Goal: Task Accomplishment & Management: Manage account settings

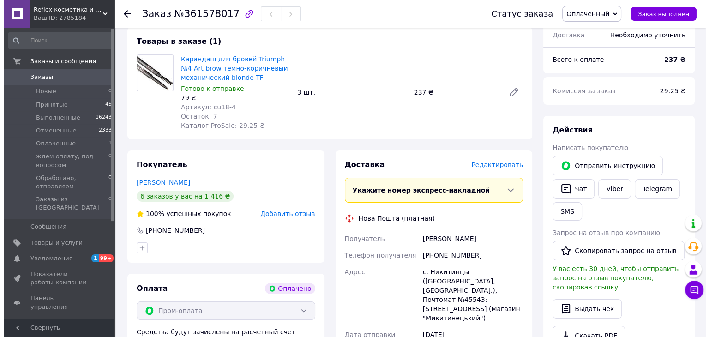
scroll to position [138, 0]
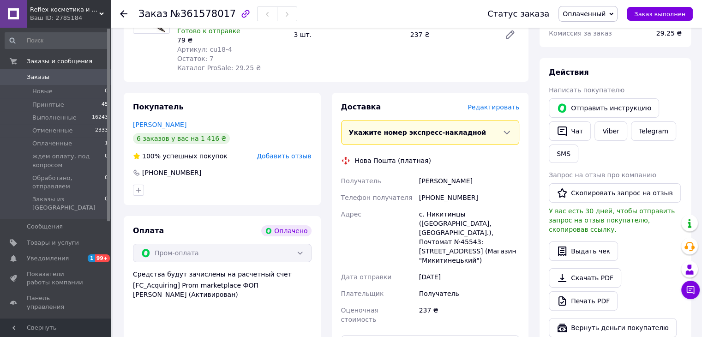
click at [491, 109] on span "Редактировать" at bounding box center [493, 106] width 52 height 7
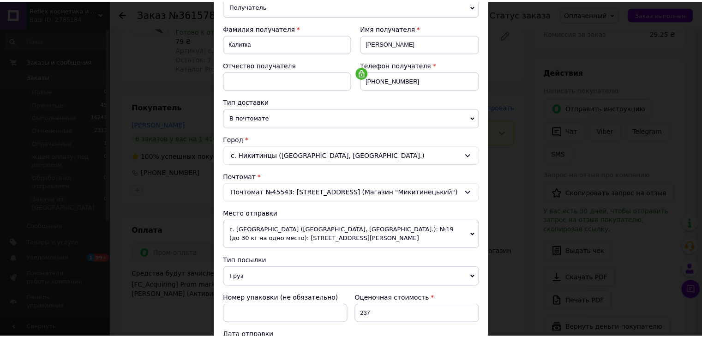
scroll to position [282, 0]
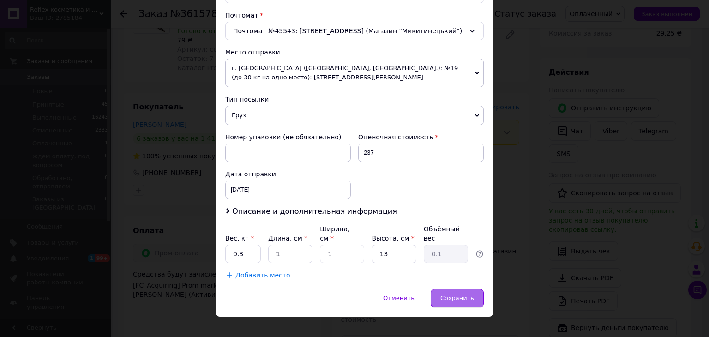
click at [439, 289] on div "Сохранить" at bounding box center [457, 298] width 53 height 18
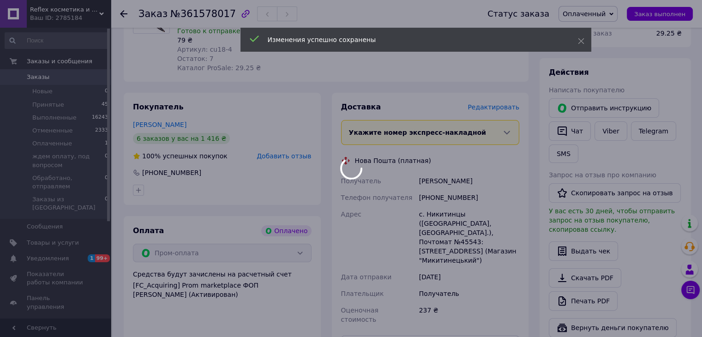
scroll to position [231, 0]
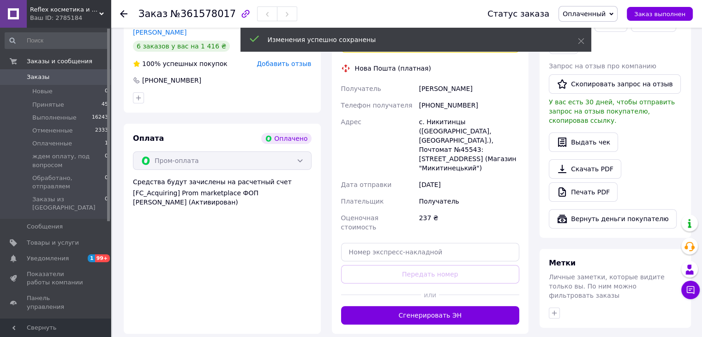
click at [443, 306] on button "Сгенерировать ЭН" at bounding box center [430, 315] width 179 height 18
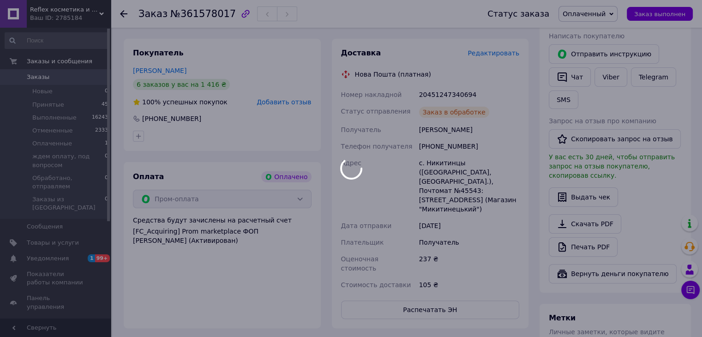
scroll to position [138, 0]
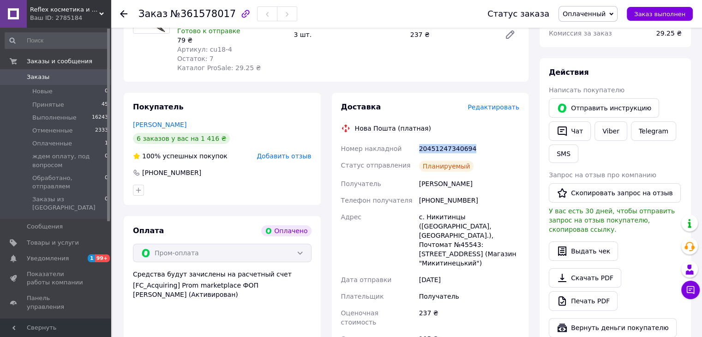
drag, startPoint x: 467, startPoint y: 148, endPoint x: 417, endPoint y: 145, distance: 49.5
click at [417, 145] on div "20451247340694" at bounding box center [469, 148] width 104 height 17
copy div "20451247340694"
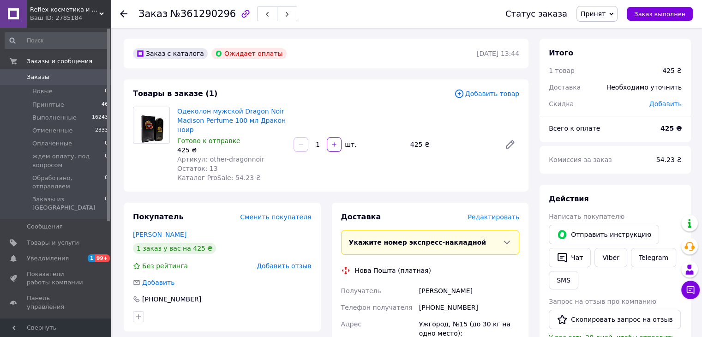
click at [613, 15] on span "Принят" at bounding box center [596, 14] width 41 height 16
click at [602, 51] on li "Отменен" at bounding box center [626, 46] width 99 height 14
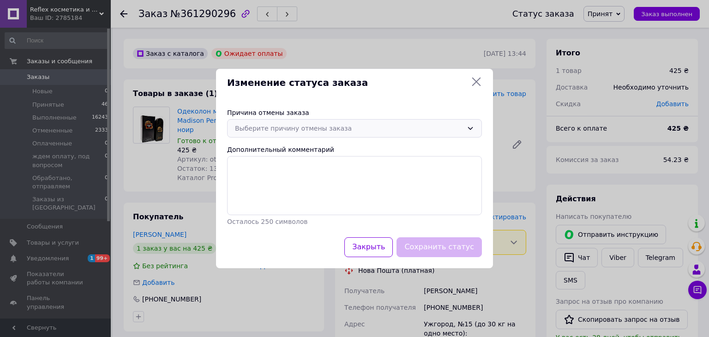
click at [320, 130] on div "Выберите причину отмены заказа" at bounding box center [349, 128] width 228 height 10
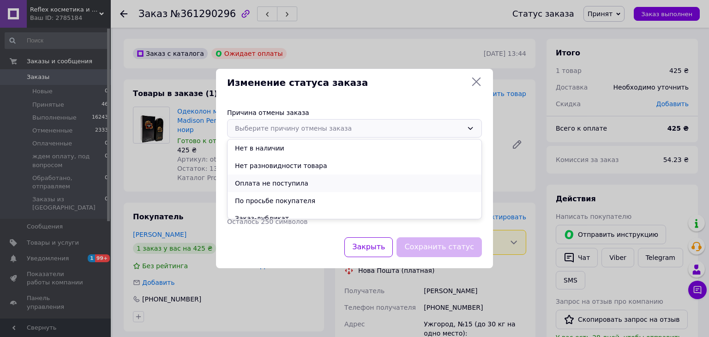
click at [279, 187] on li "Оплата не поступила" at bounding box center [355, 183] width 254 height 18
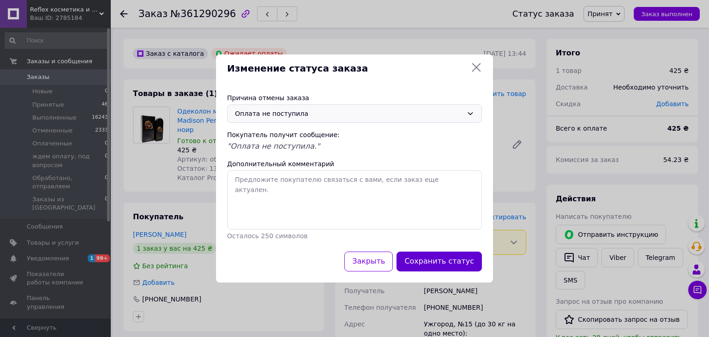
click at [461, 264] on button "Сохранить статус" at bounding box center [438, 262] width 85 height 20
